Goal: Information Seeking & Learning: Learn about a topic

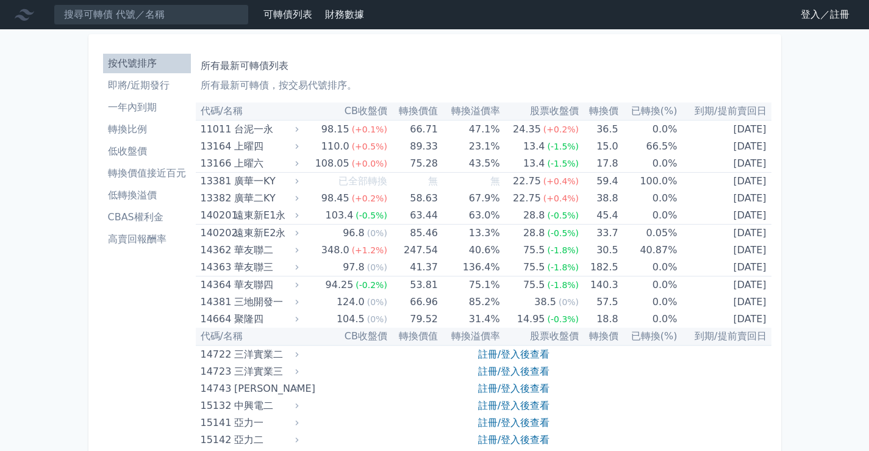
click at [833, 20] on link "登入／註冊" at bounding box center [825, 15] width 68 height 20
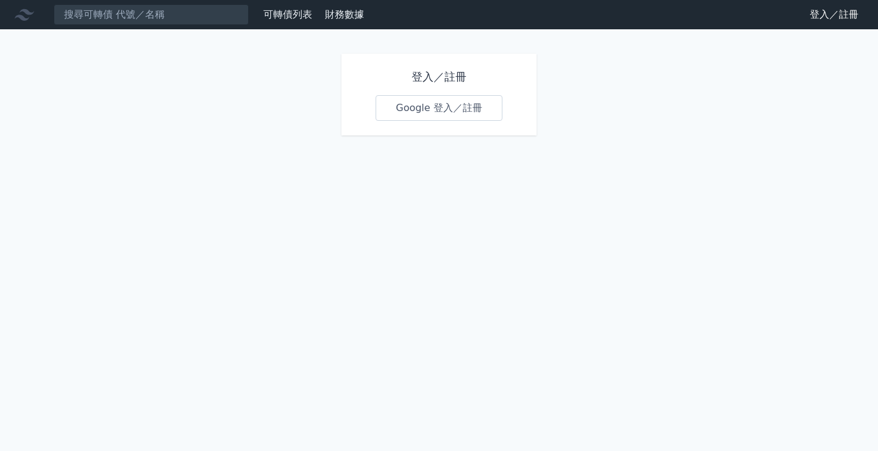
click at [460, 110] on link "Google 登入／註冊" at bounding box center [439, 108] width 127 height 26
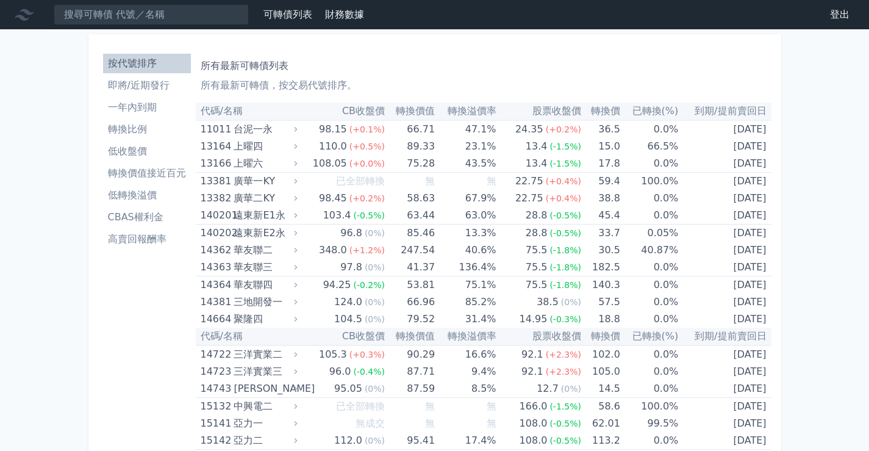
click at [175, 89] on li "即將/近期發行" at bounding box center [147, 85] width 88 height 15
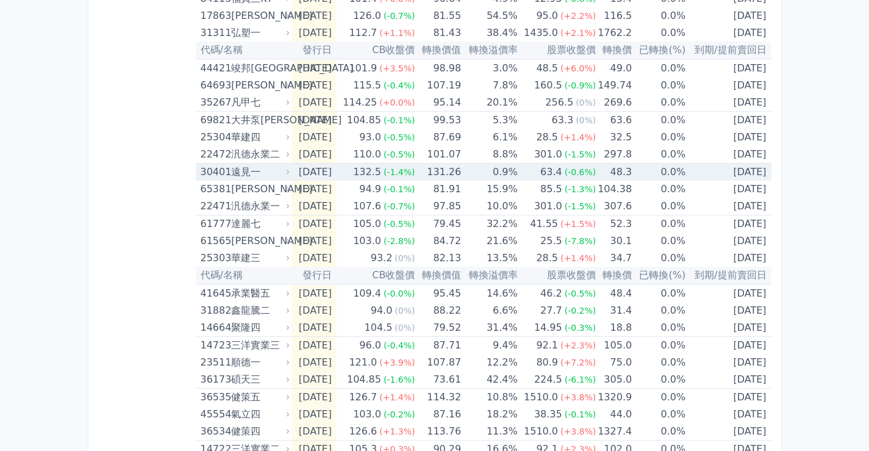
scroll to position [305, 0]
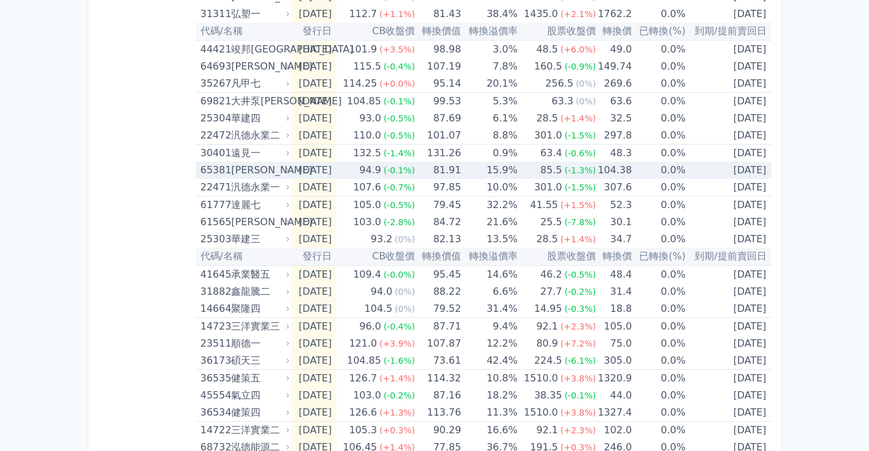
click at [384, 173] on div "94.9" at bounding box center [370, 170] width 27 height 17
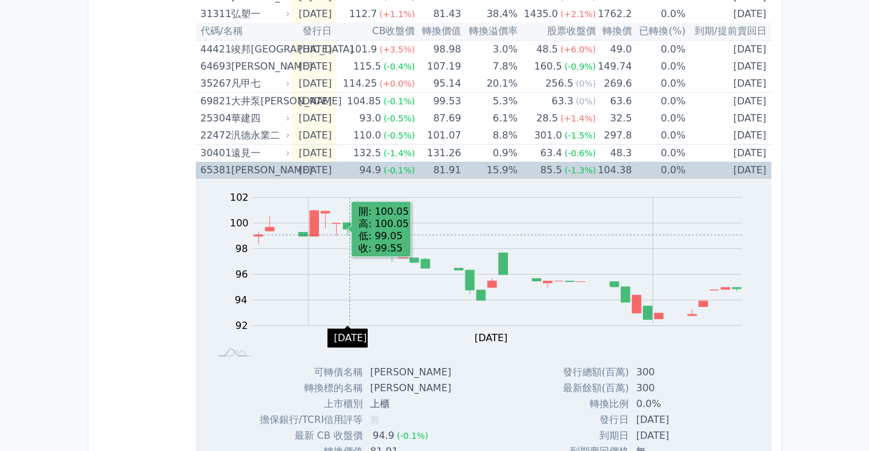
scroll to position [427, 0]
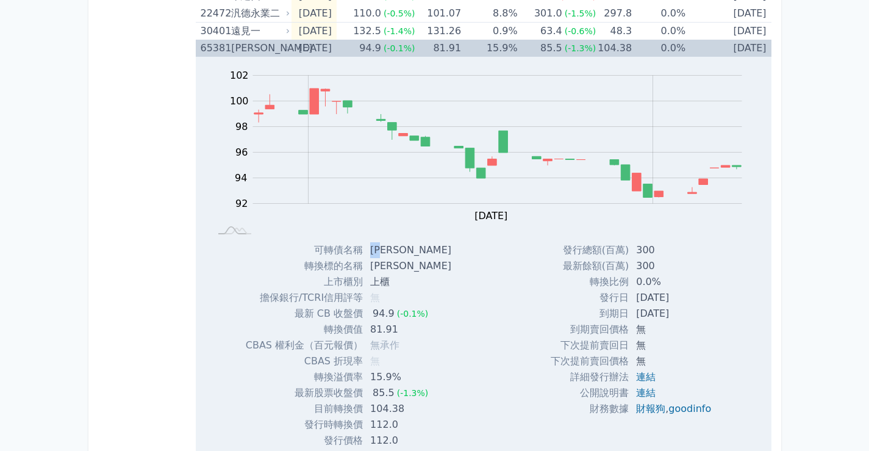
drag, startPoint x: 391, startPoint y: 248, endPoint x: 374, endPoint y: 251, distance: 16.7
click at [374, 251] on td "[PERSON_NAME]" at bounding box center [412, 250] width 98 height 16
click at [540, 47] on td "85.5 (-1.3%)" at bounding box center [557, 48] width 79 height 17
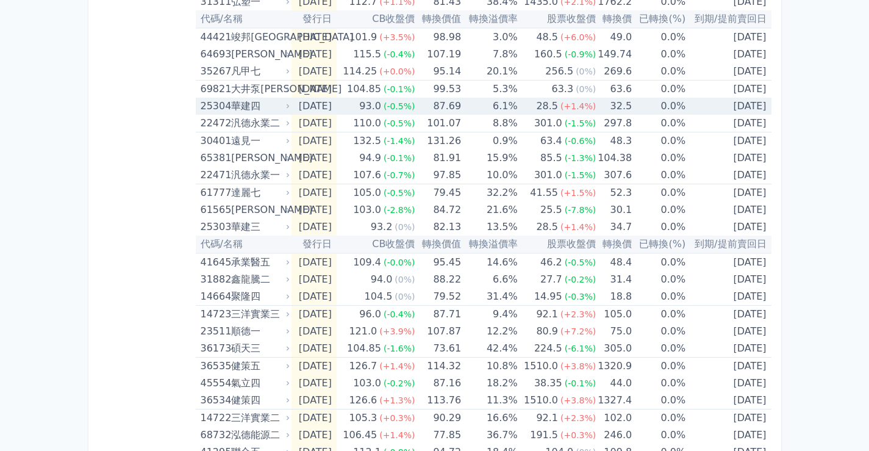
scroll to position [338, 0]
